Goal: Task Accomplishment & Management: Manage account settings

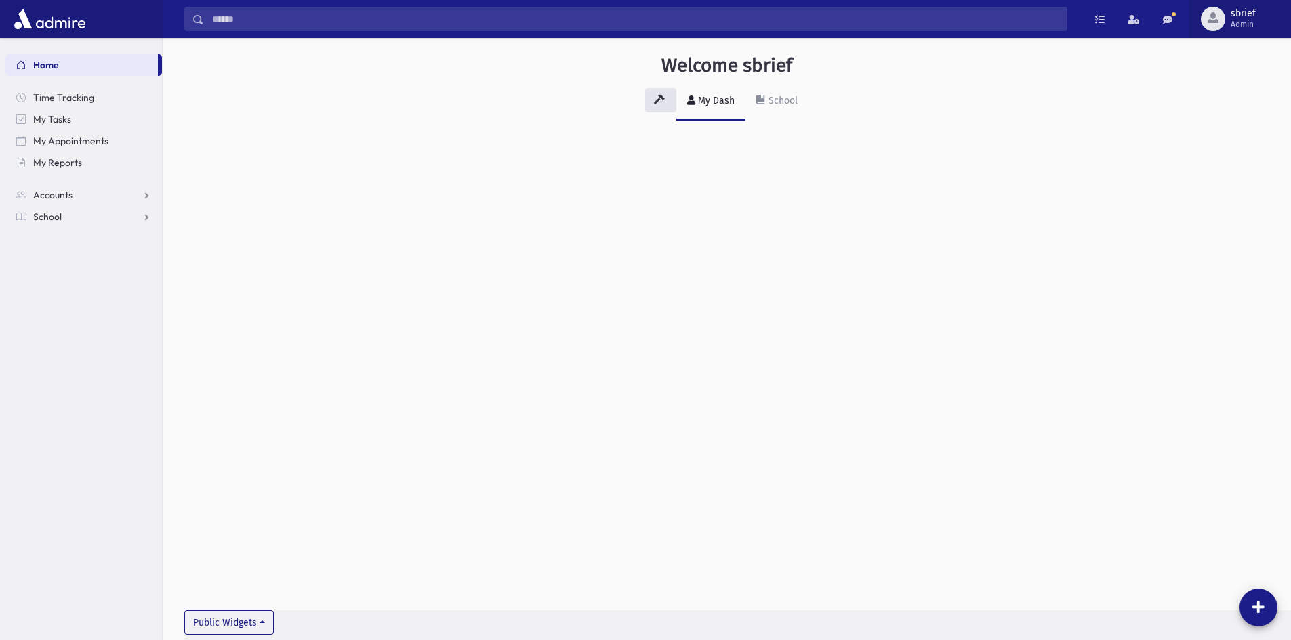
click at [1241, 14] on span "sbrief" at bounding box center [1243, 13] width 25 height 11
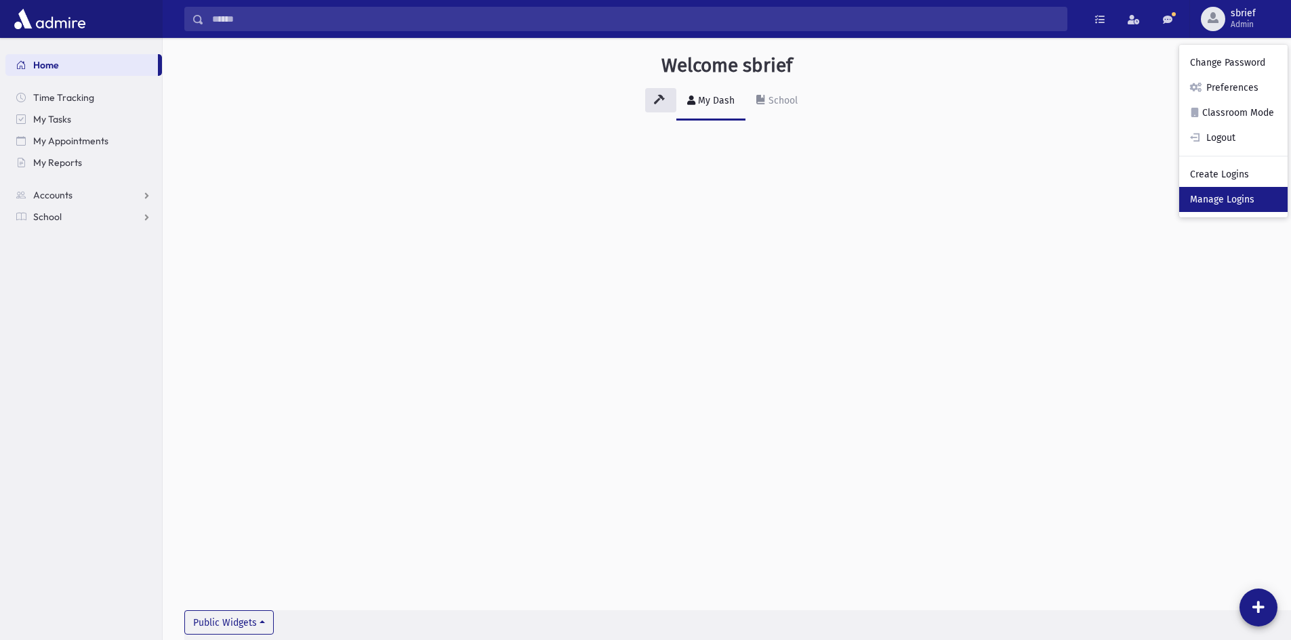
click at [1250, 201] on link "Manage Logins" at bounding box center [1233, 199] width 108 height 25
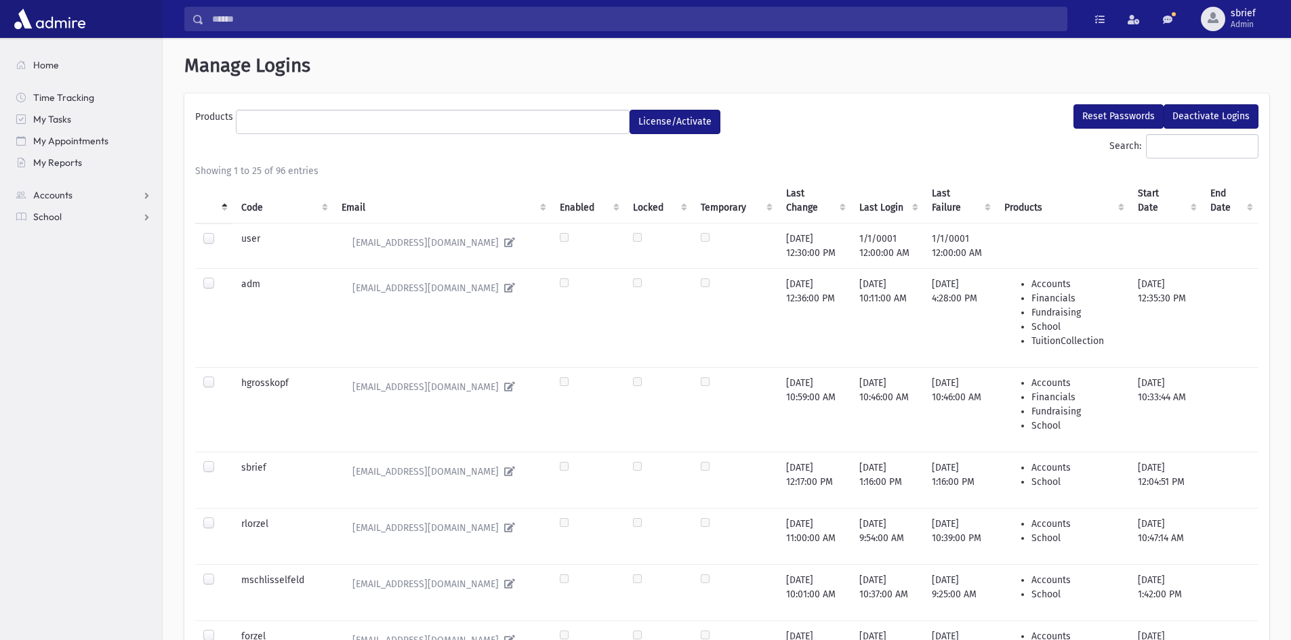
select select
click at [1226, 140] on input "Search:" at bounding box center [1202, 146] width 112 height 24
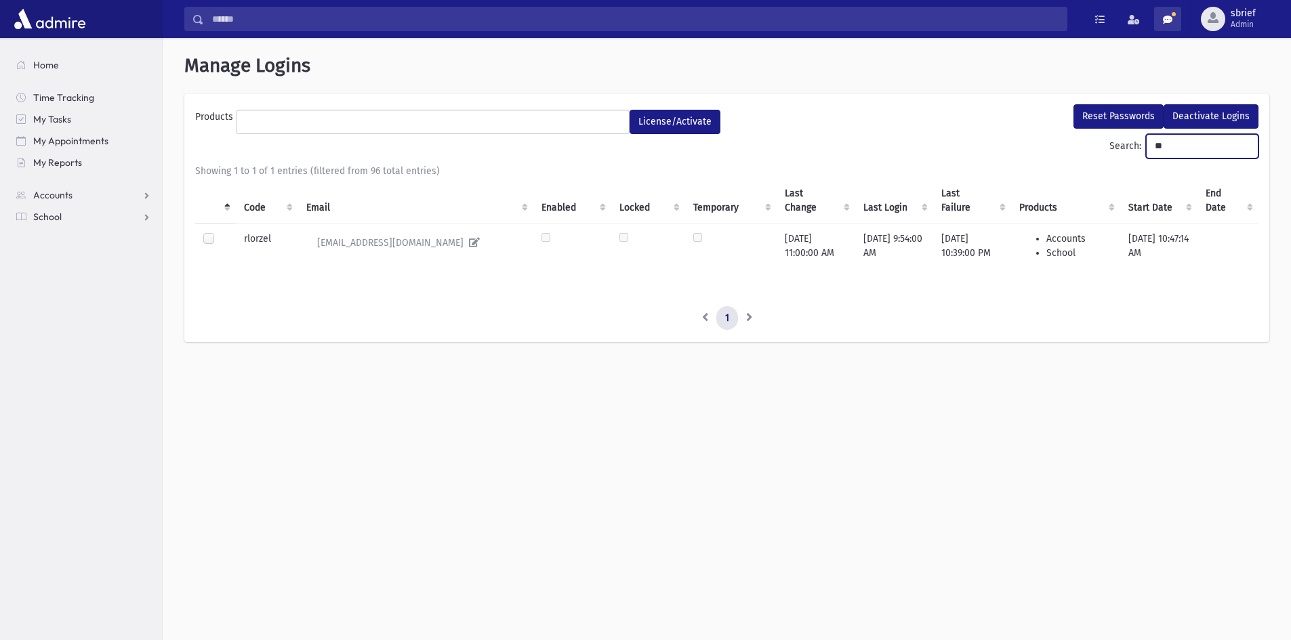
type input "*"
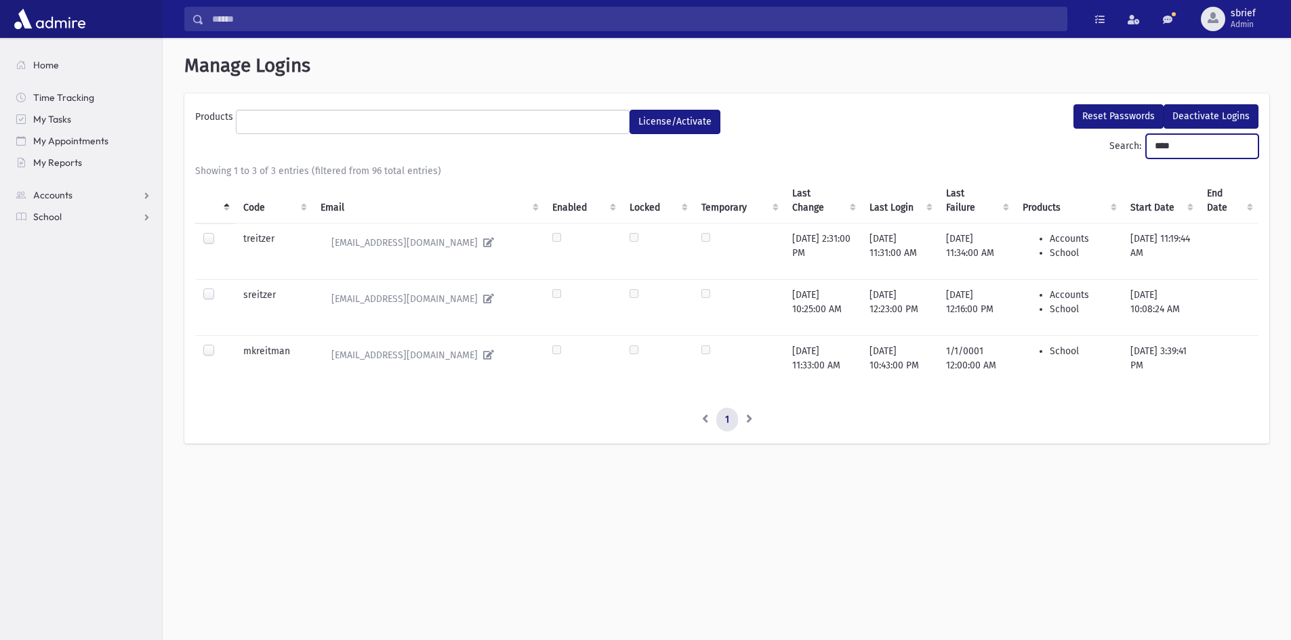
type input "****"
click at [220, 232] on label at bounding box center [220, 232] width 0 height 0
click at [1126, 117] on button "Reset Passwords" at bounding box center [1118, 116] width 90 height 24
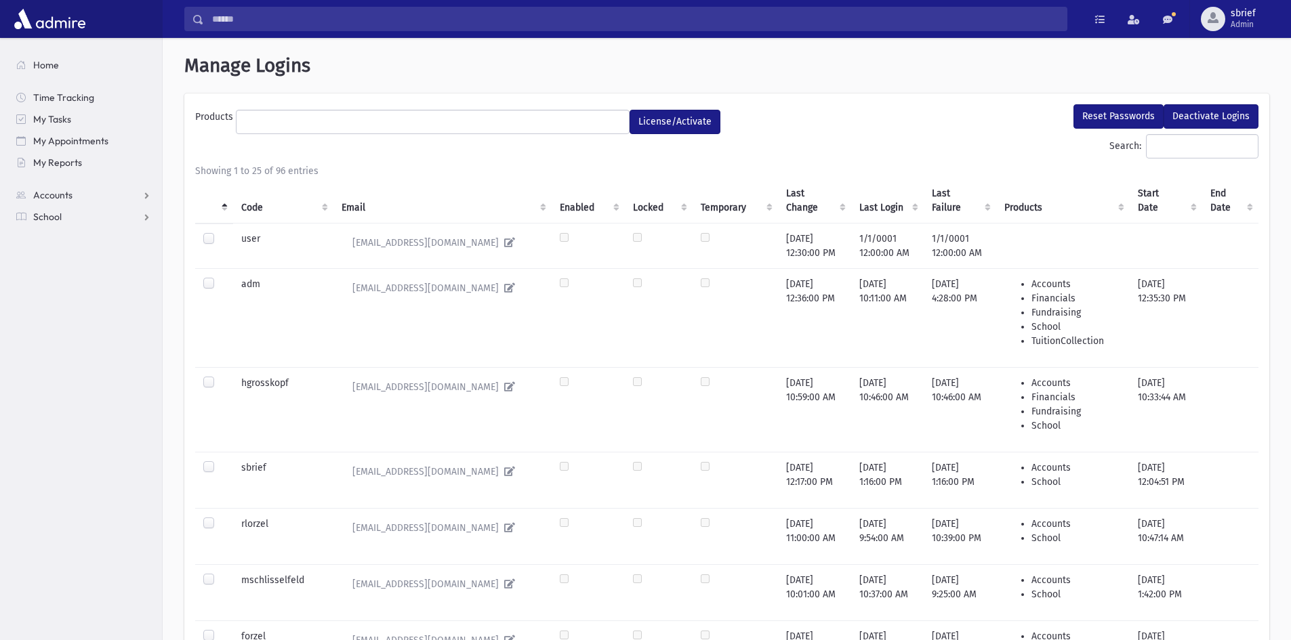
select select
click at [503, 133] on span at bounding box center [433, 122] width 394 height 24
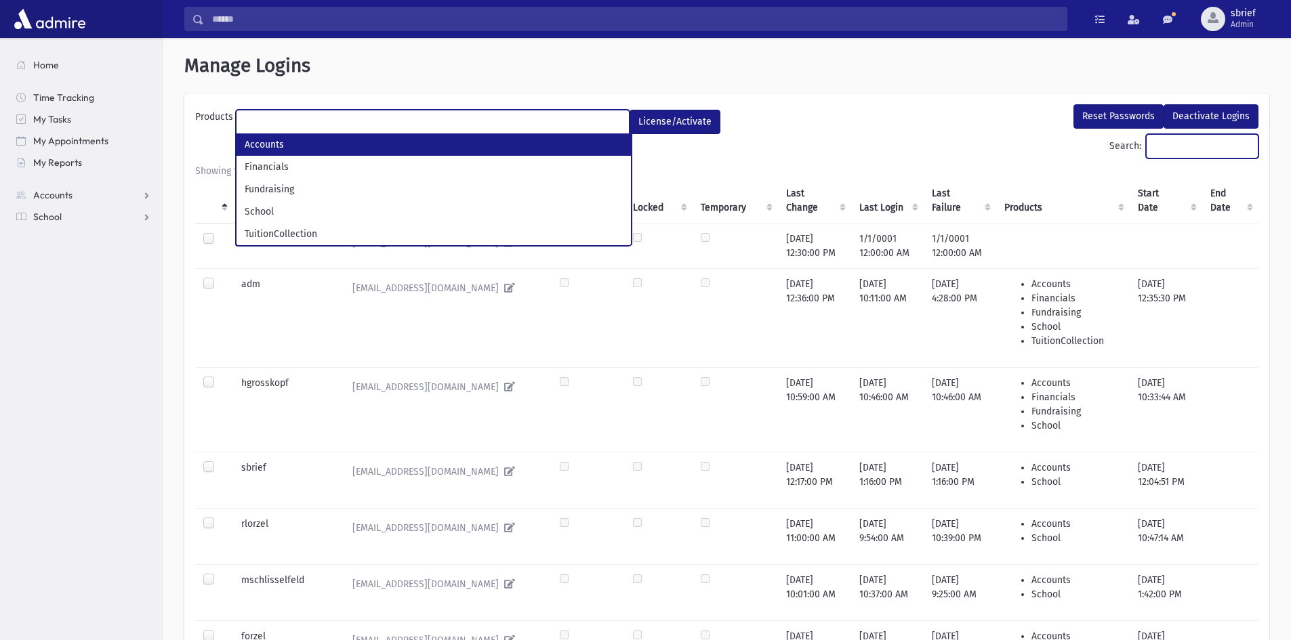
click at [1170, 146] on input "Search:" at bounding box center [1202, 146] width 112 height 24
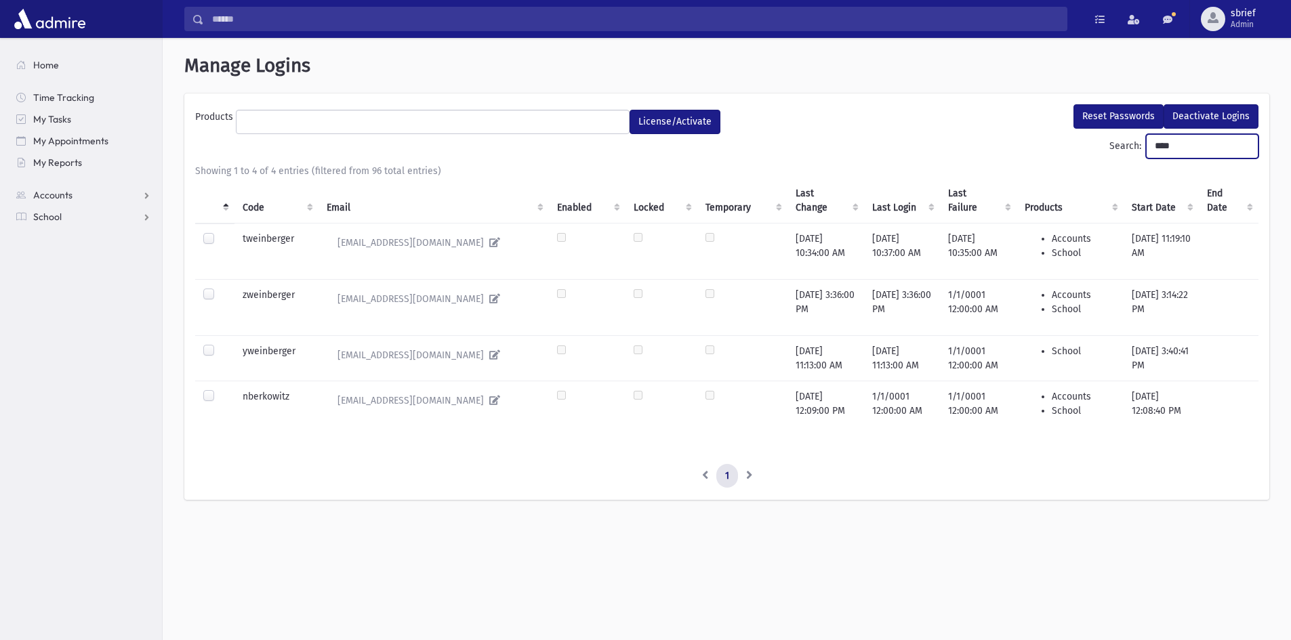
type input "****"
click at [220, 390] on label at bounding box center [220, 390] width 0 height 0
click at [1140, 119] on button "Reset Passwords" at bounding box center [1118, 116] width 90 height 24
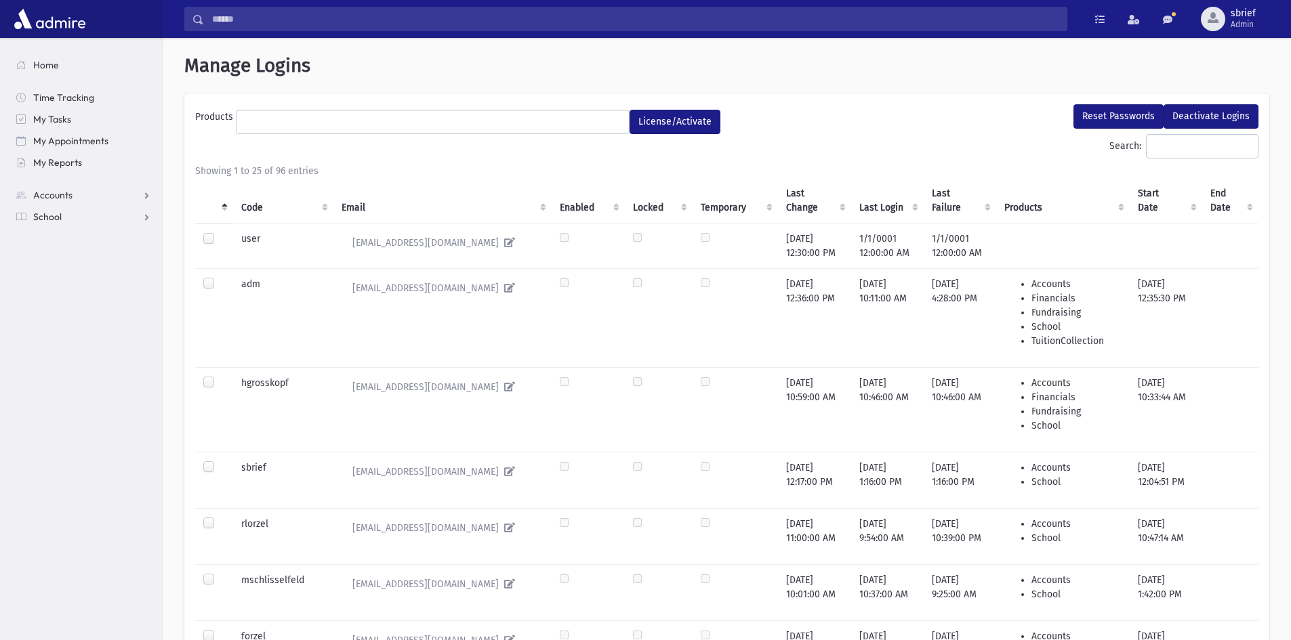
select select
